Goal: Task Accomplishment & Management: Complete application form

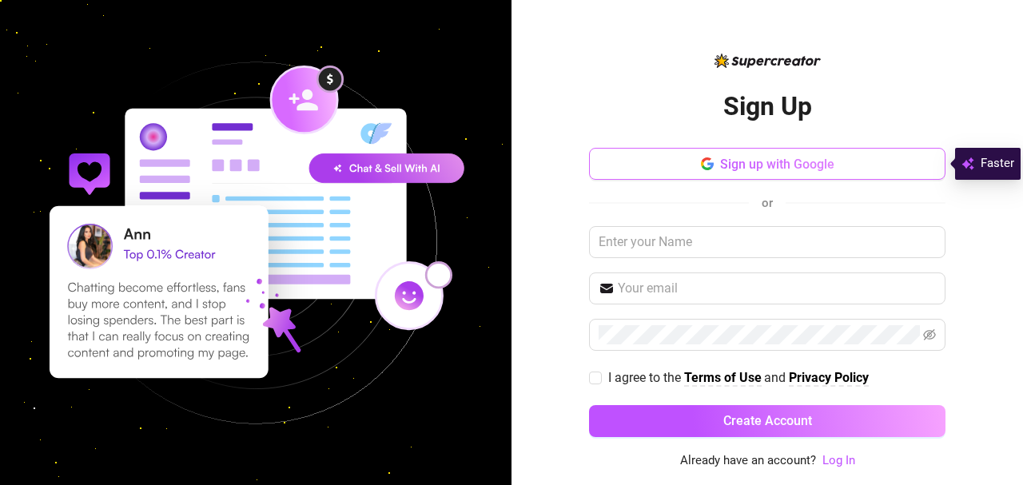
click at [749, 159] on span "Sign up with Google" at bounding box center [777, 164] width 114 height 15
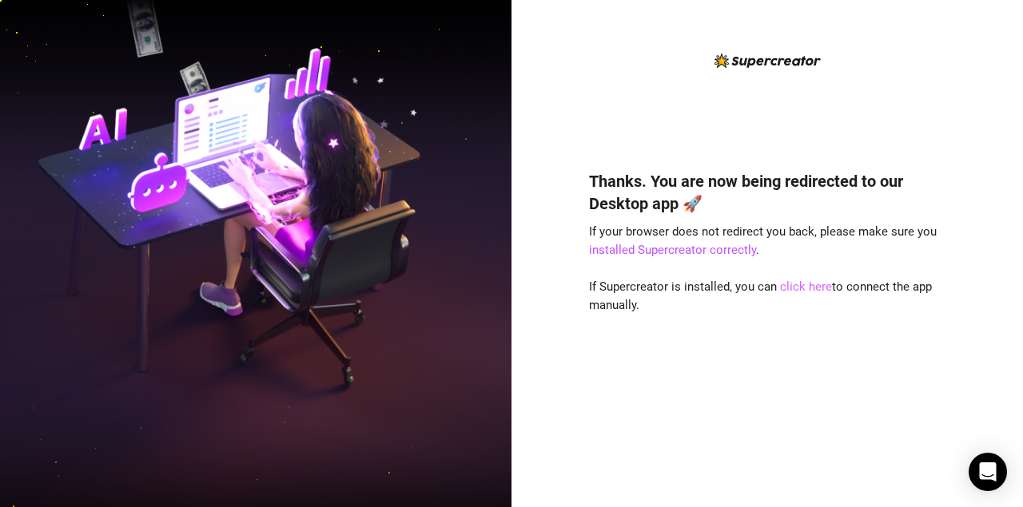
click at [808, 283] on link "click here" at bounding box center [806, 287] width 52 height 14
